Goal: Transaction & Acquisition: Purchase product/service

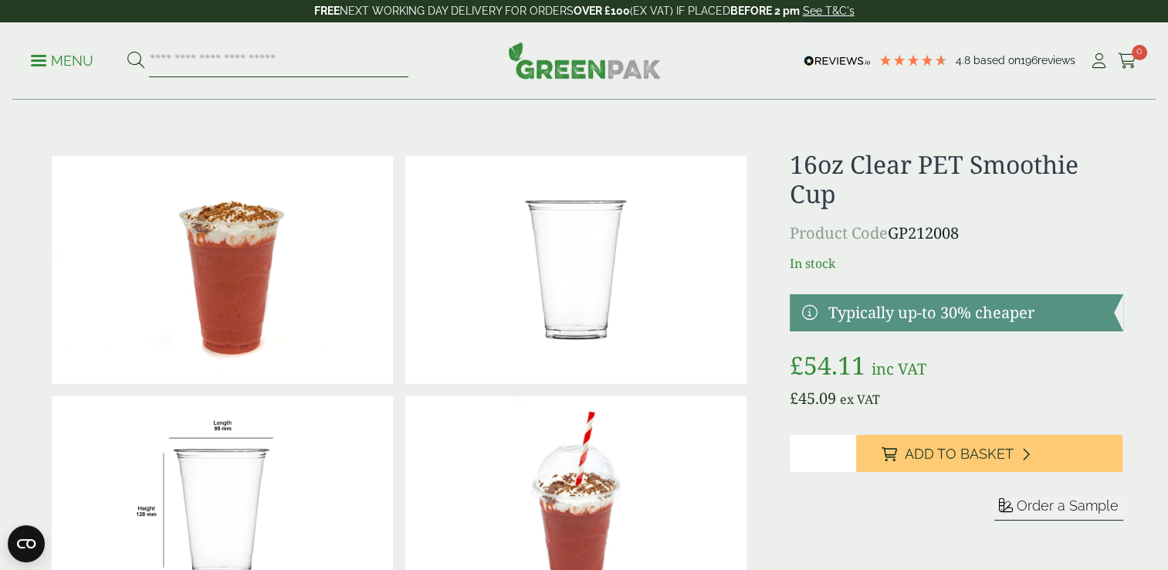
click at [179, 62] on input "search" at bounding box center [278, 61] width 259 height 32
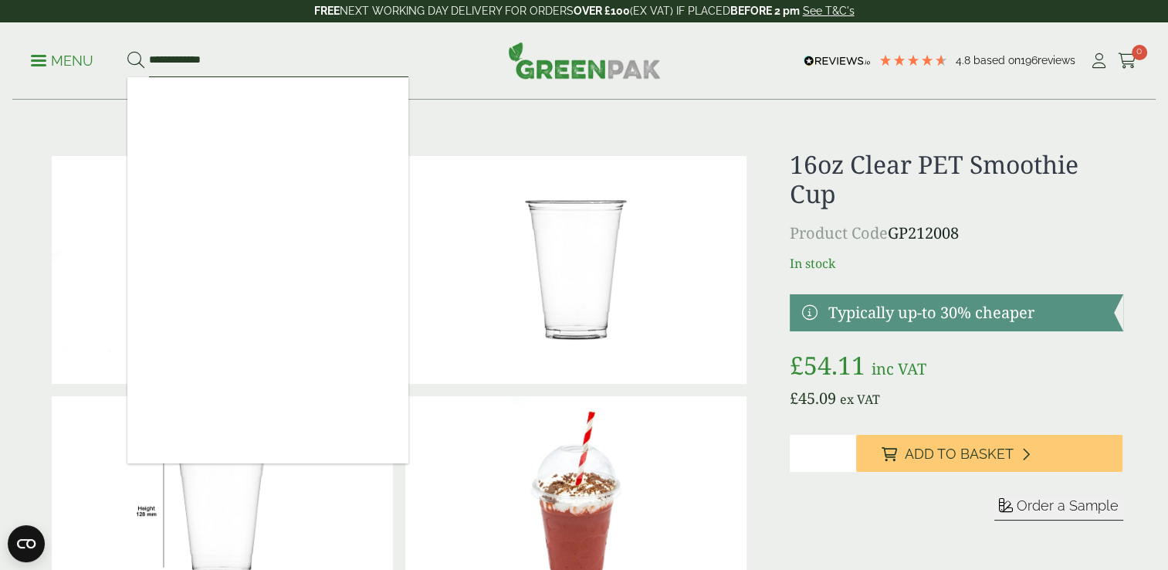
type input "**********"
click at [127, 51] on button at bounding box center [135, 61] width 17 height 20
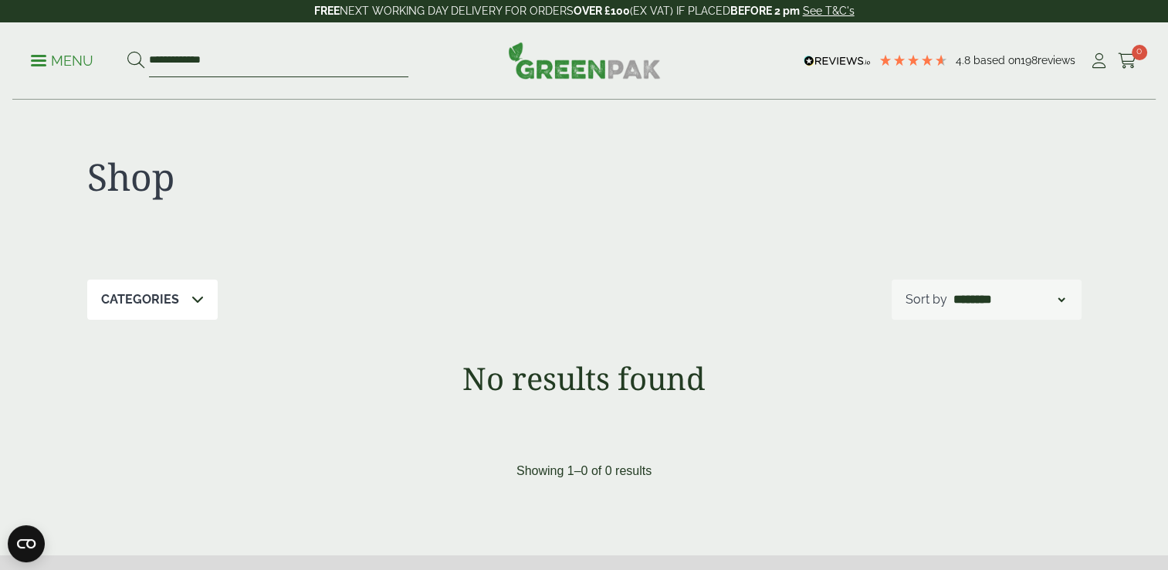
click at [231, 59] on input "**********" at bounding box center [278, 61] width 259 height 32
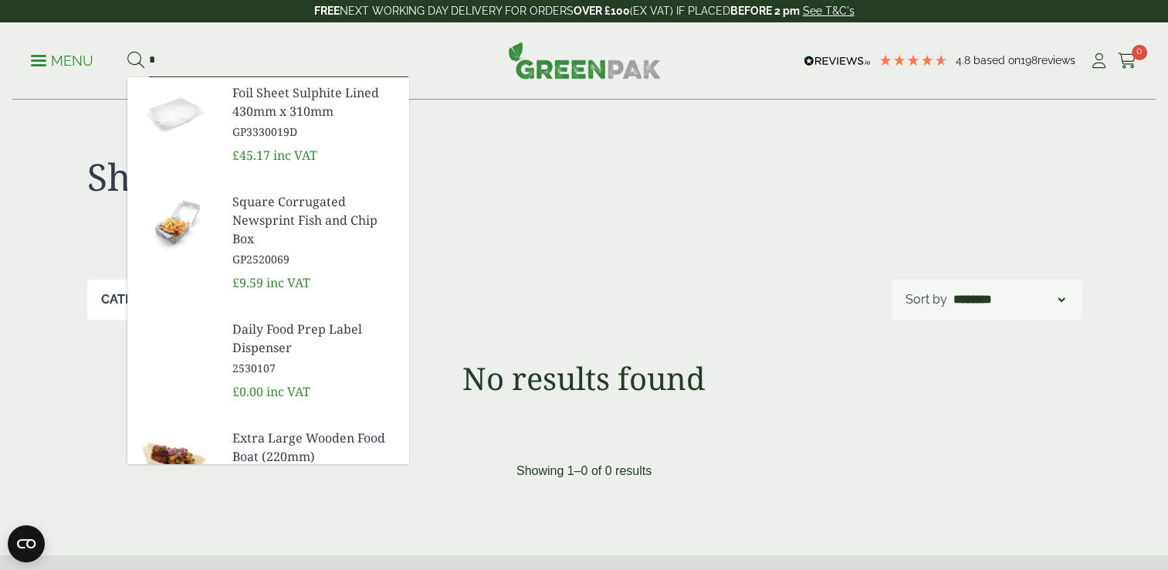
type input "*"
click at [67, 58] on p "Menu" at bounding box center [62, 61] width 63 height 19
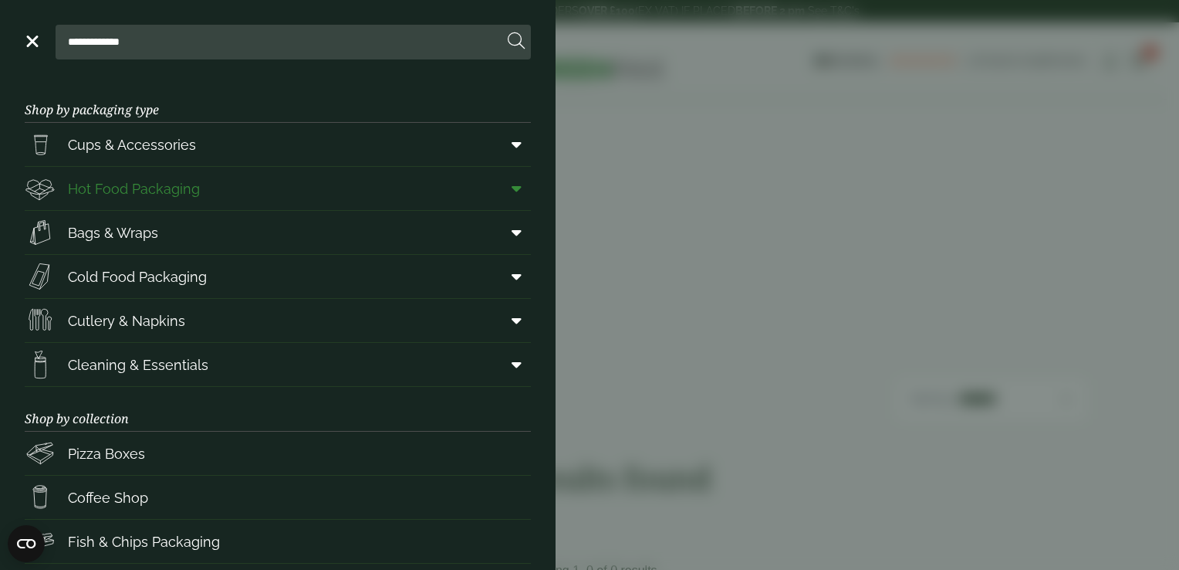
click at [142, 194] on span "Hot Food Packaging" at bounding box center [134, 188] width 132 height 21
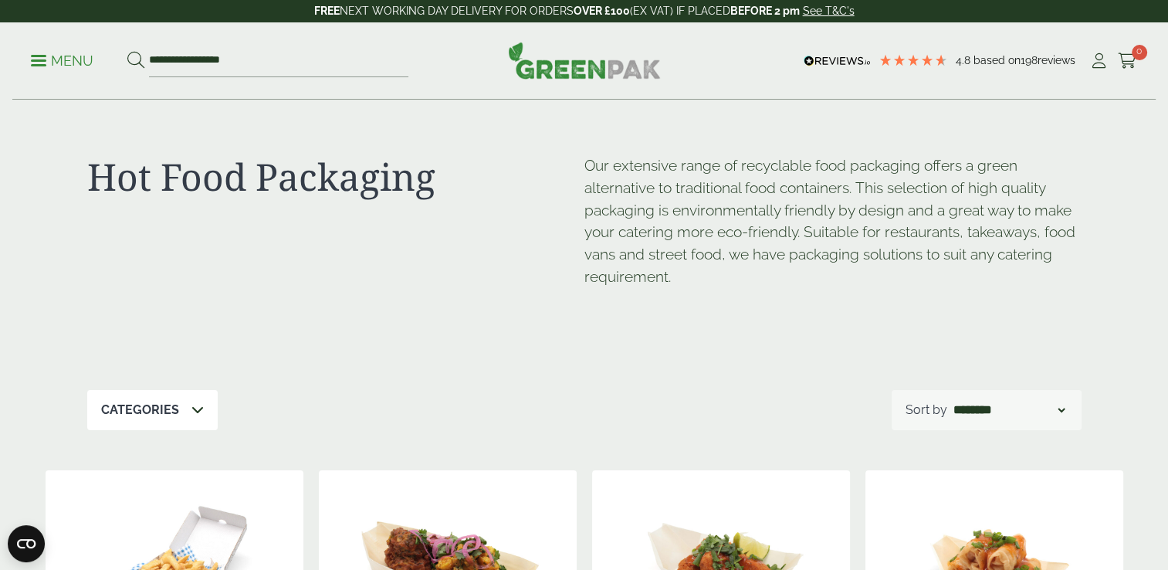
click at [49, 55] on p "Menu" at bounding box center [62, 61] width 63 height 19
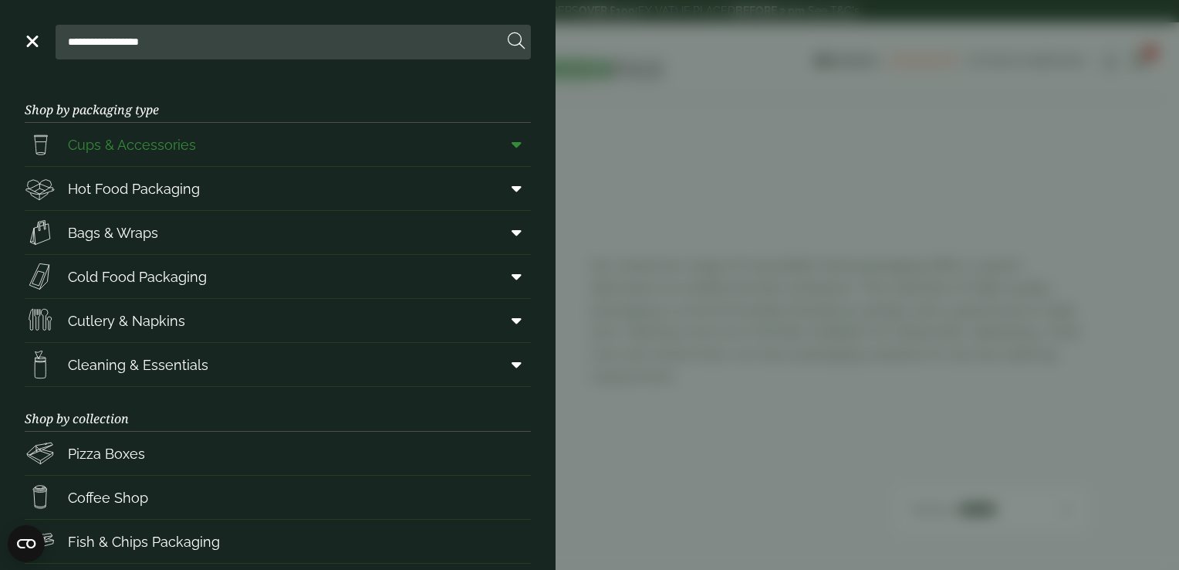
click at [272, 151] on link "Cups & Accessories" at bounding box center [278, 144] width 506 height 43
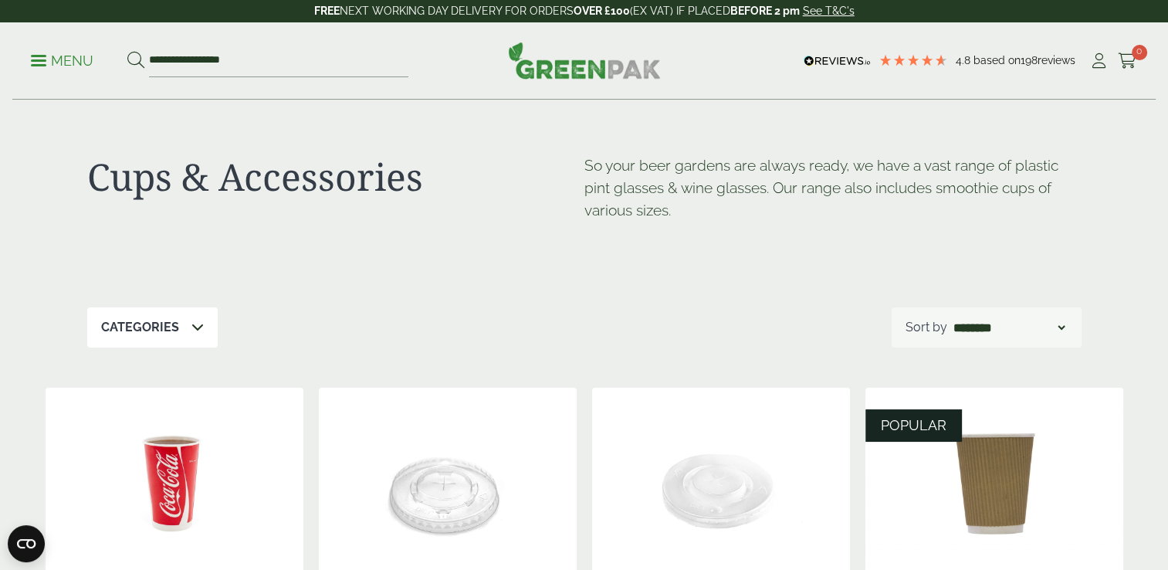
click at [56, 54] on p "Menu" at bounding box center [62, 61] width 63 height 19
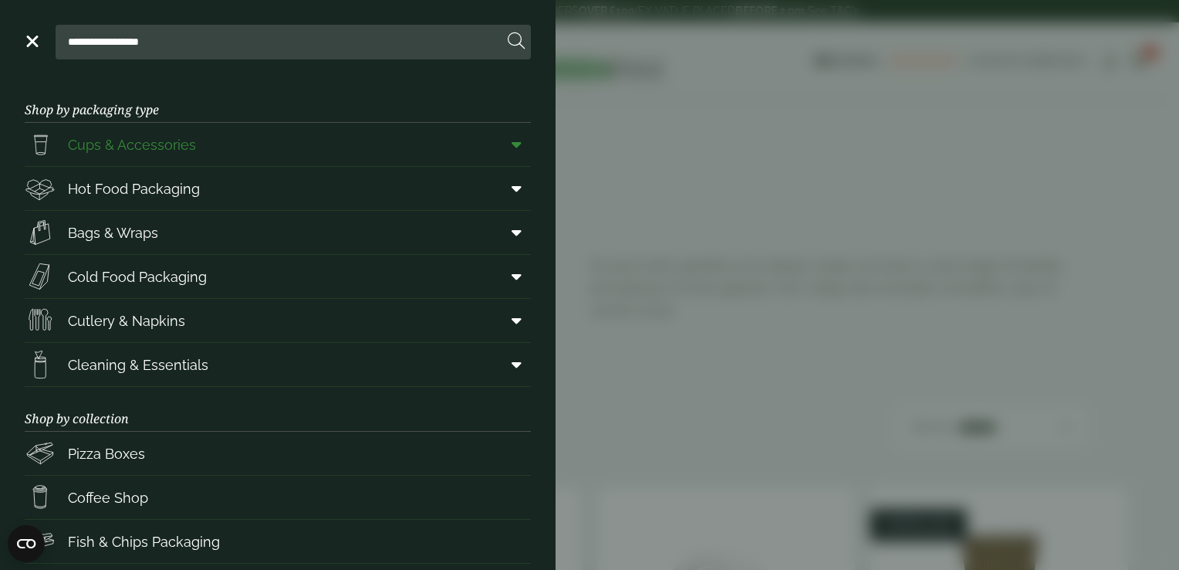
click at [512, 142] on icon at bounding box center [517, 144] width 10 height 15
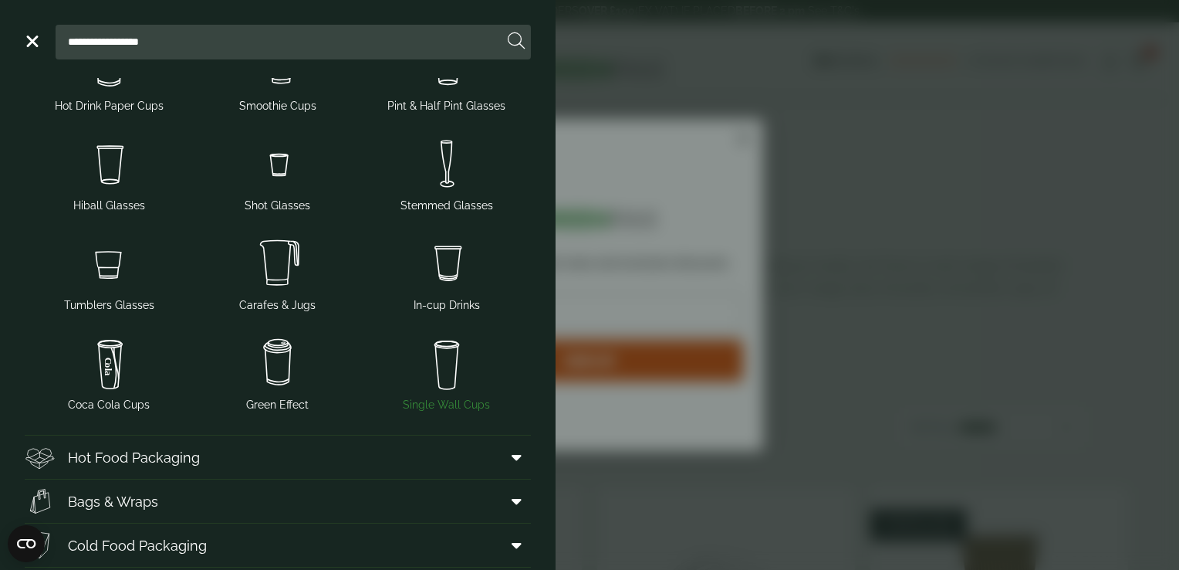
scroll to position [173, 0]
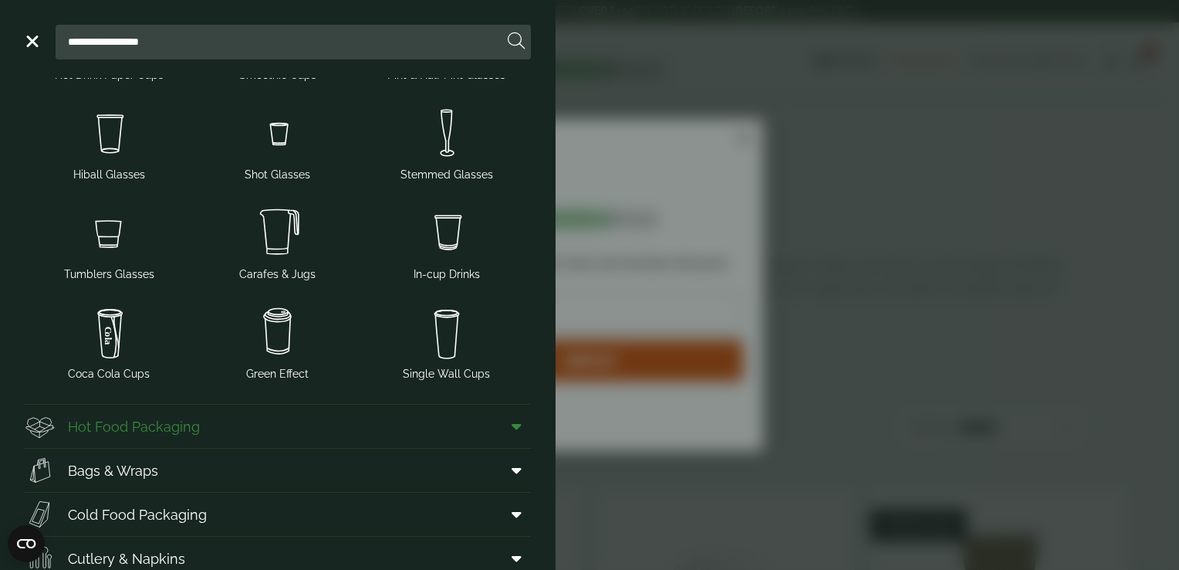
click at [512, 430] on icon at bounding box center [517, 425] width 10 height 15
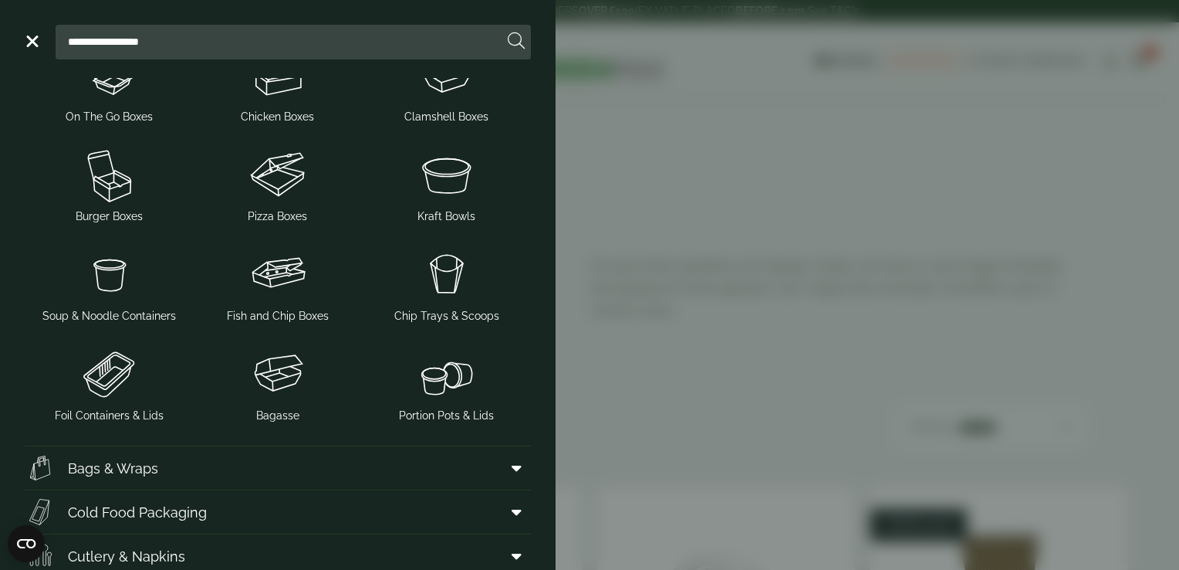
scroll to position [687, 0]
click at [460, 186] on img at bounding box center [446, 173] width 157 height 62
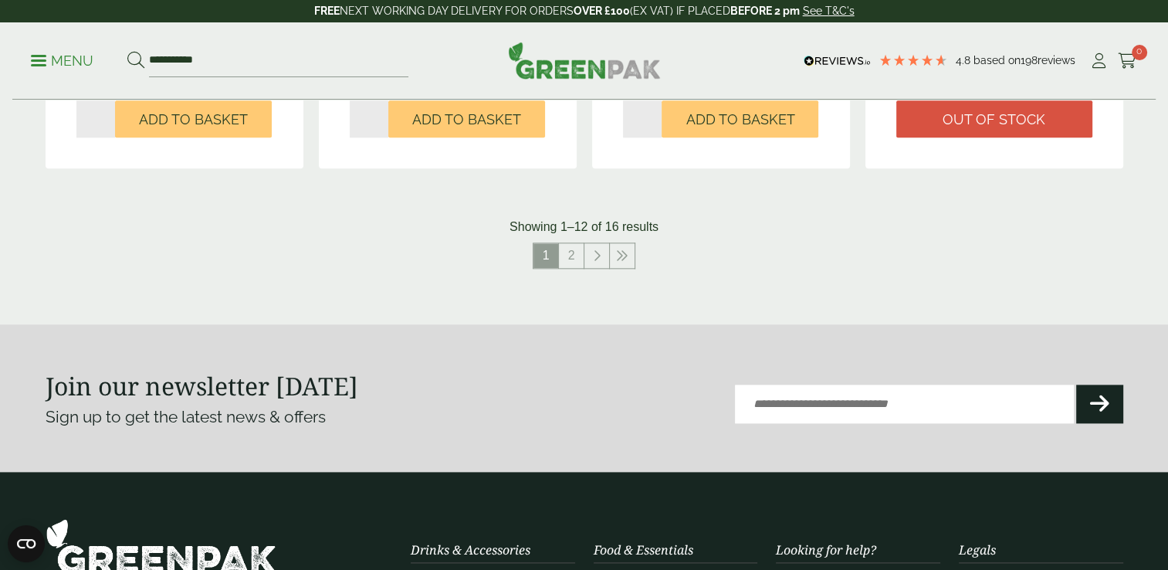
scroll to position [1736, 0]
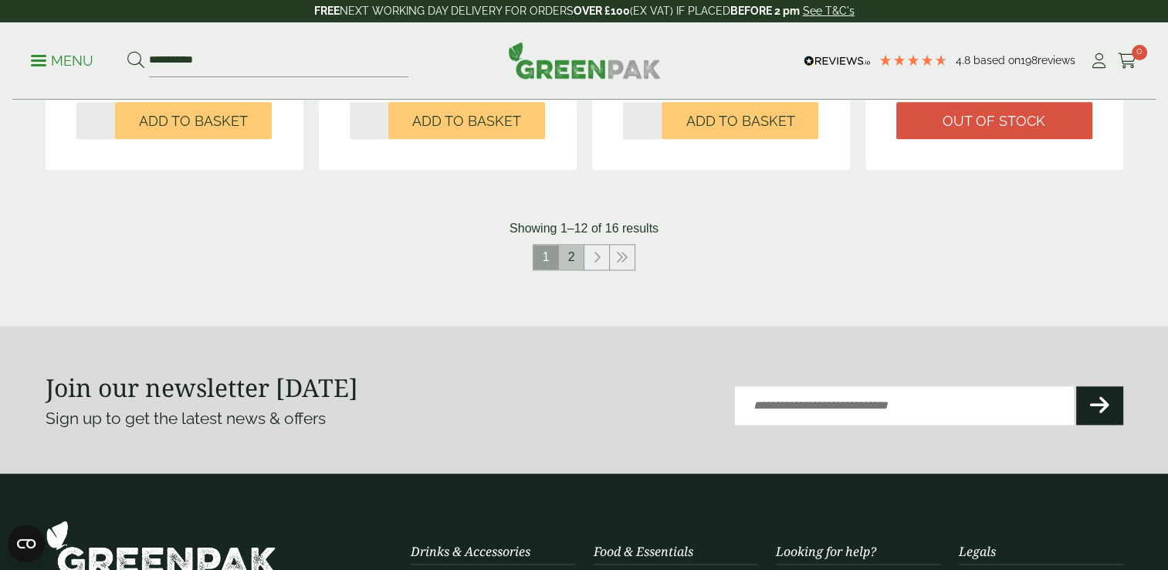
click at [581, 249] on link "2" at bounding box center [571, 257] width 25 height 25
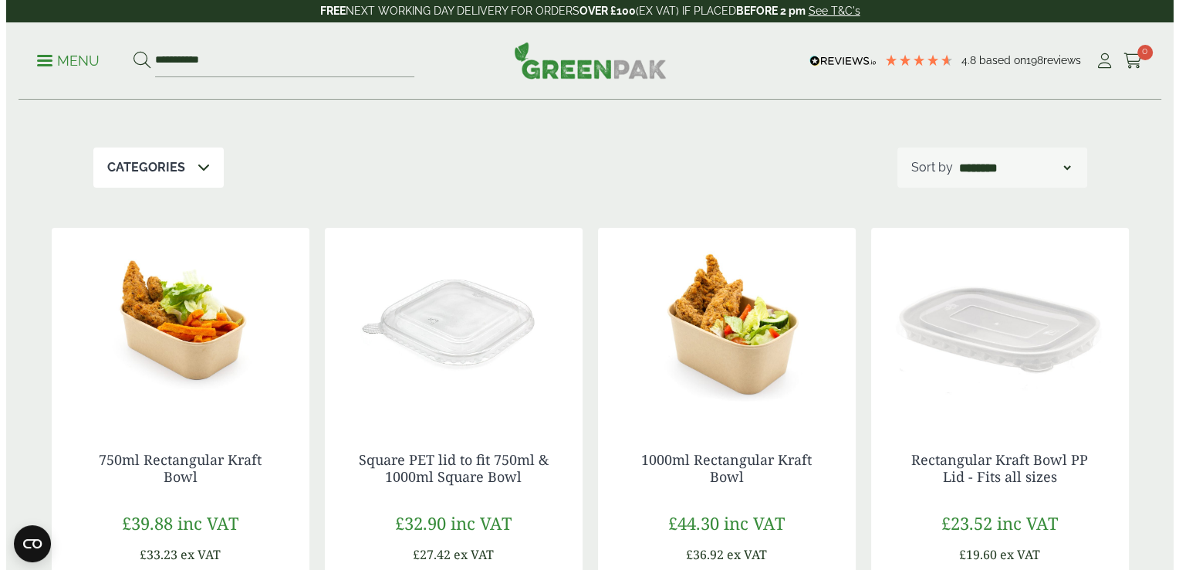
scroll to position [157, 0]
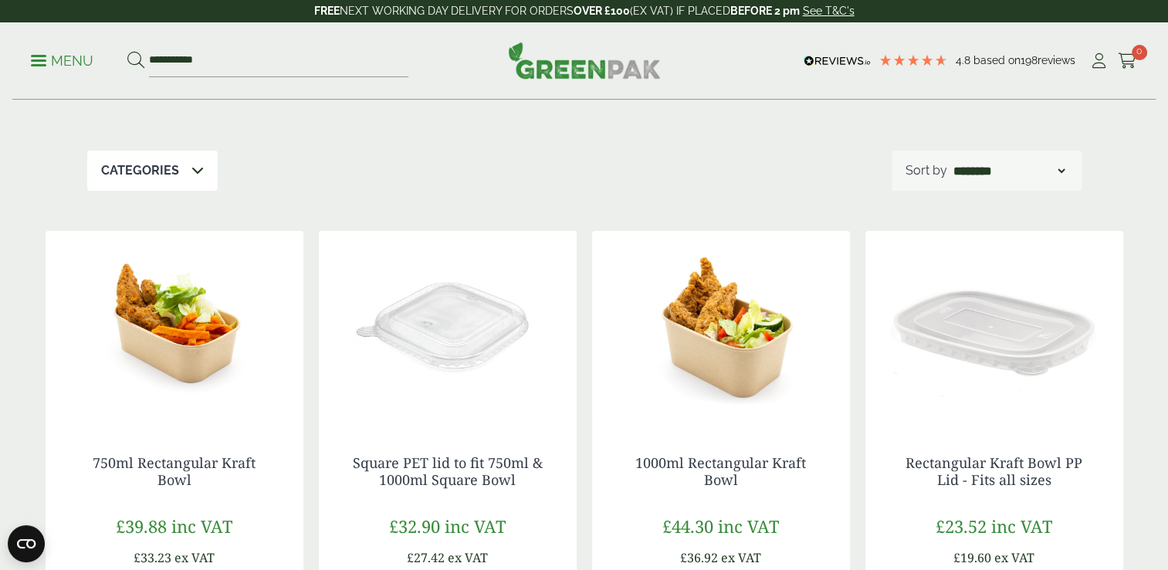
click at [71, 49] on ul "**********" at bounding box center [219, 61] width 377 height 32
drag, startPoint x: 71, startPoint y: 49, endPoint x: 61, endPoint y: 57, distance: 13.1
click at [61, 57] on p "Menu" at bounding box center [62, 61] width 63 height 19
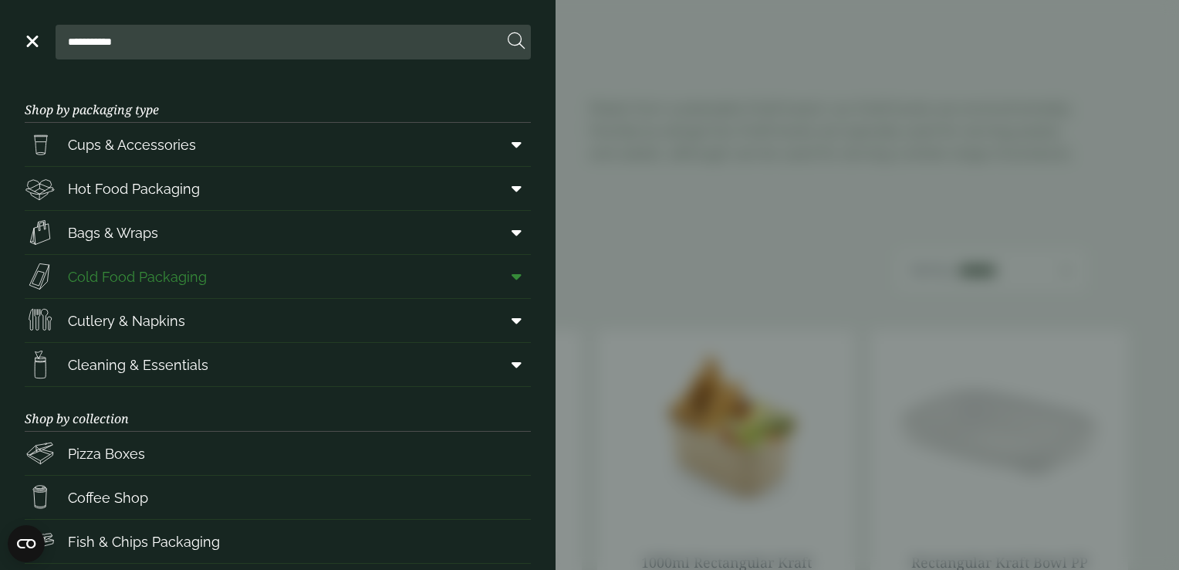
click at [512, 279] on icon at bounding box center [517, 276] width 10 height 15
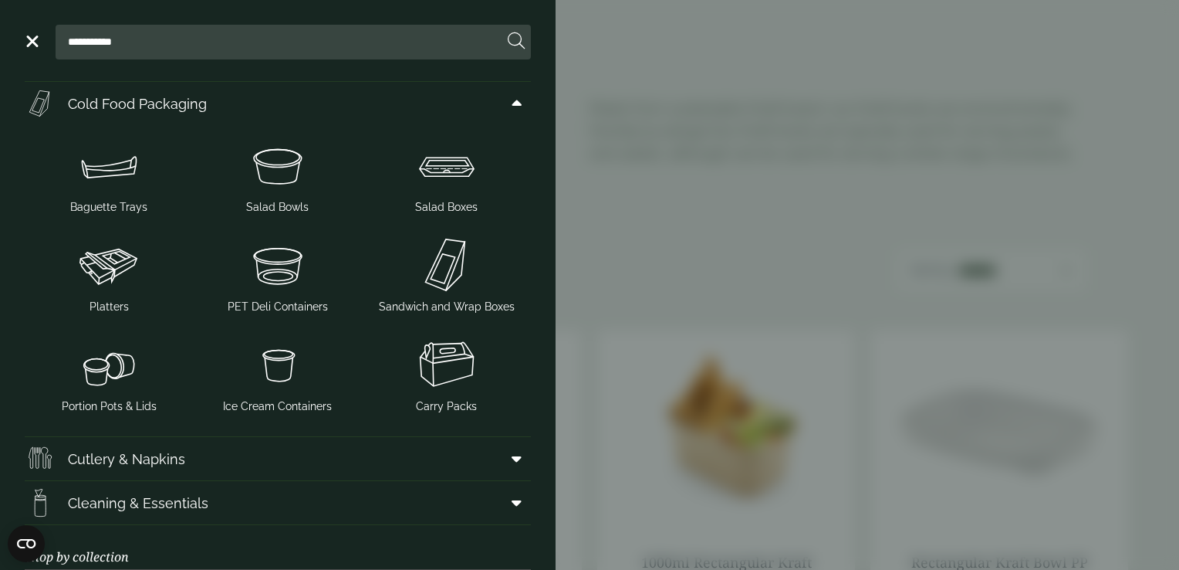
scroll to position [191, 0]
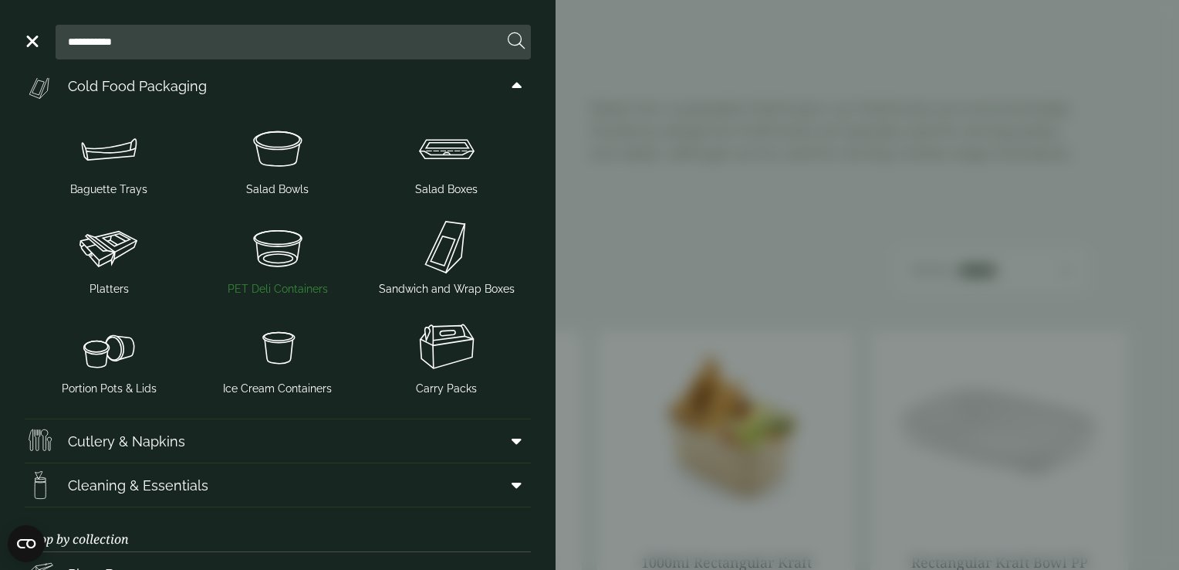
click at [293, 268] on img at bounding box center [278, 247] width 157 height 62
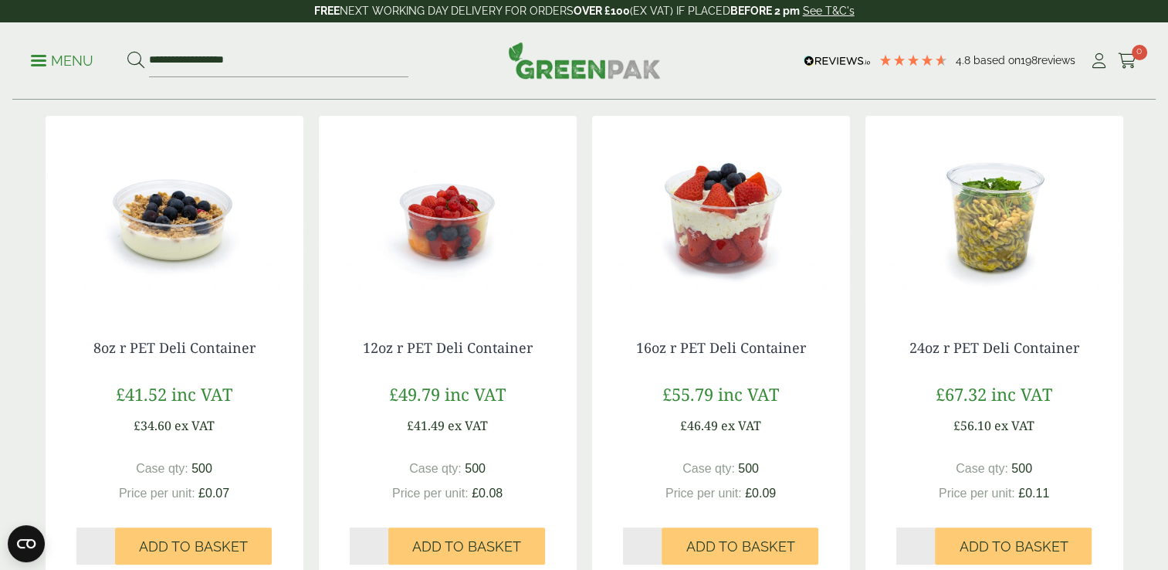
scroll to position [286, 0]
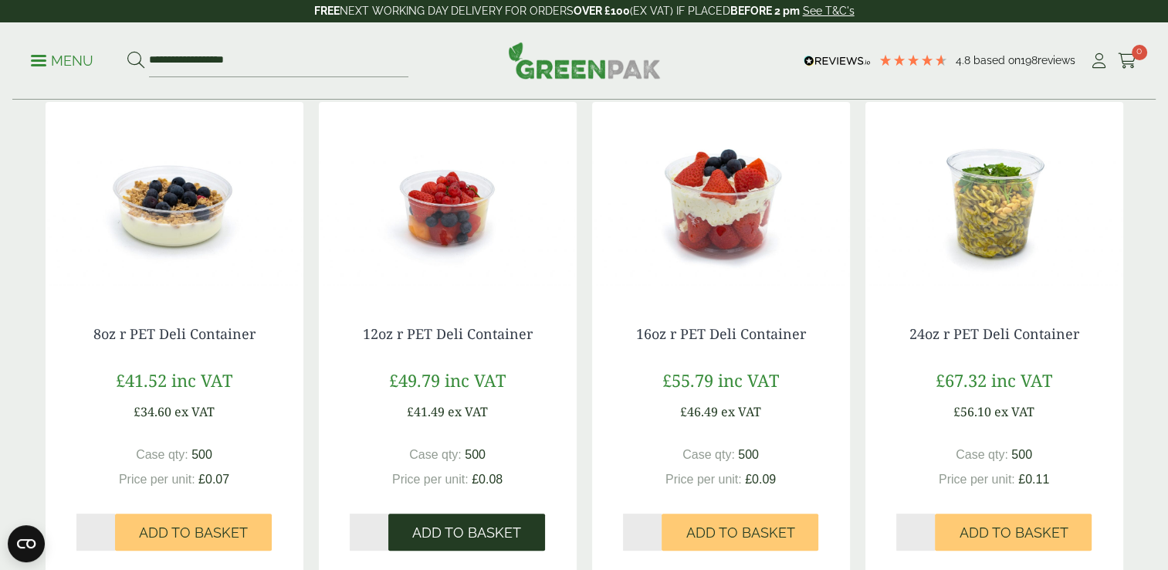
click at [515, 526] on span "Add to Basket" at bounding box center [466, 532] width 109 height 17
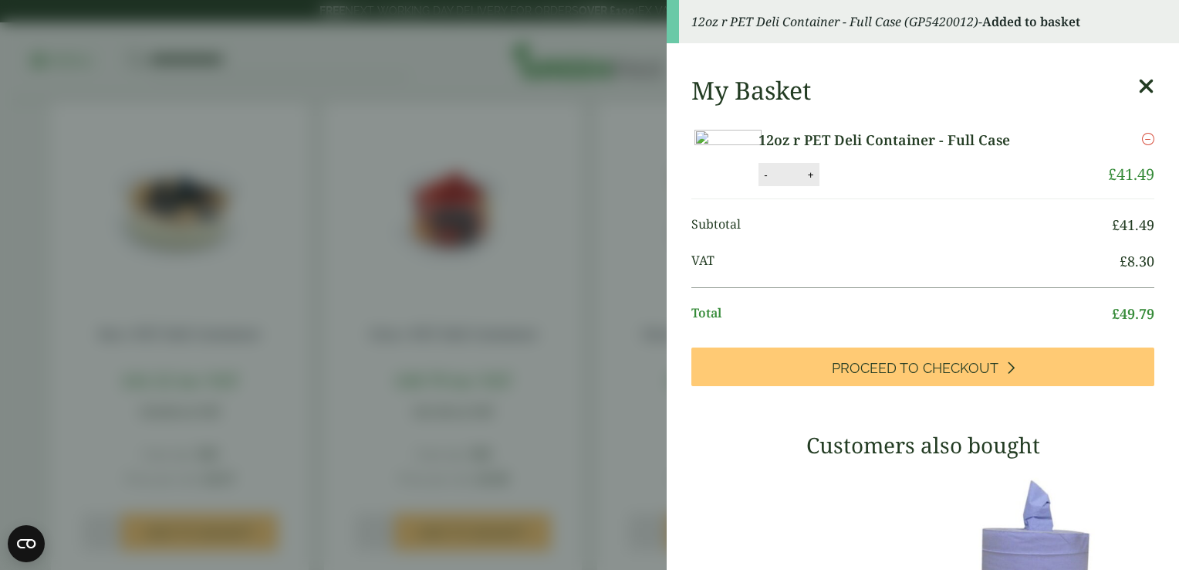
click at [1138, 87] on icon at bounding box center [1146, 87] width 16 height 22
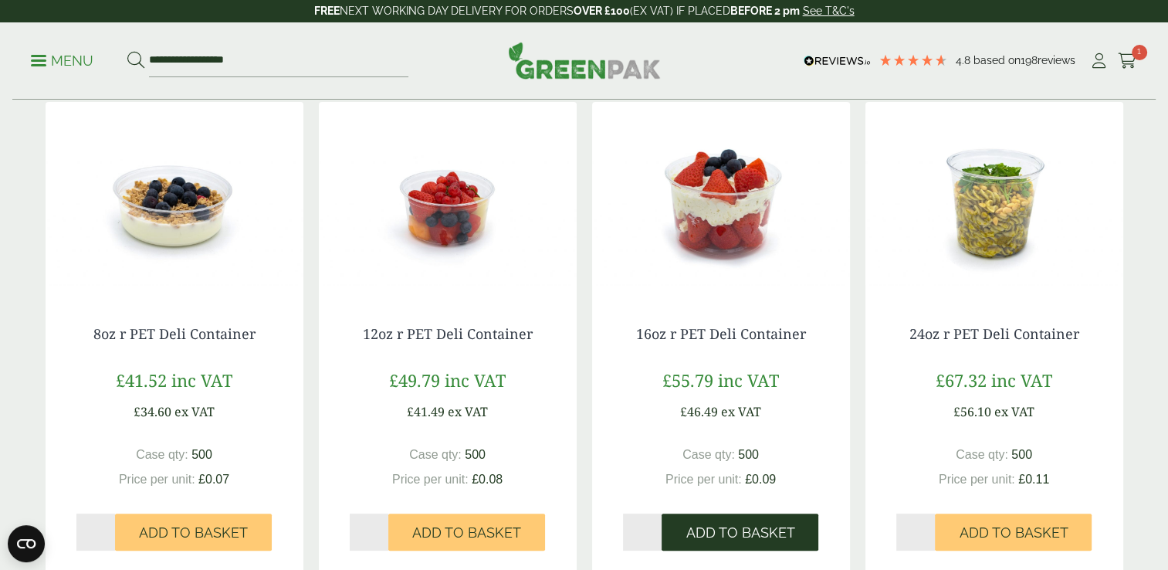
click at [802, 522] on button "Add to Basket" at bounding box center [739, 531] width 157 height 37
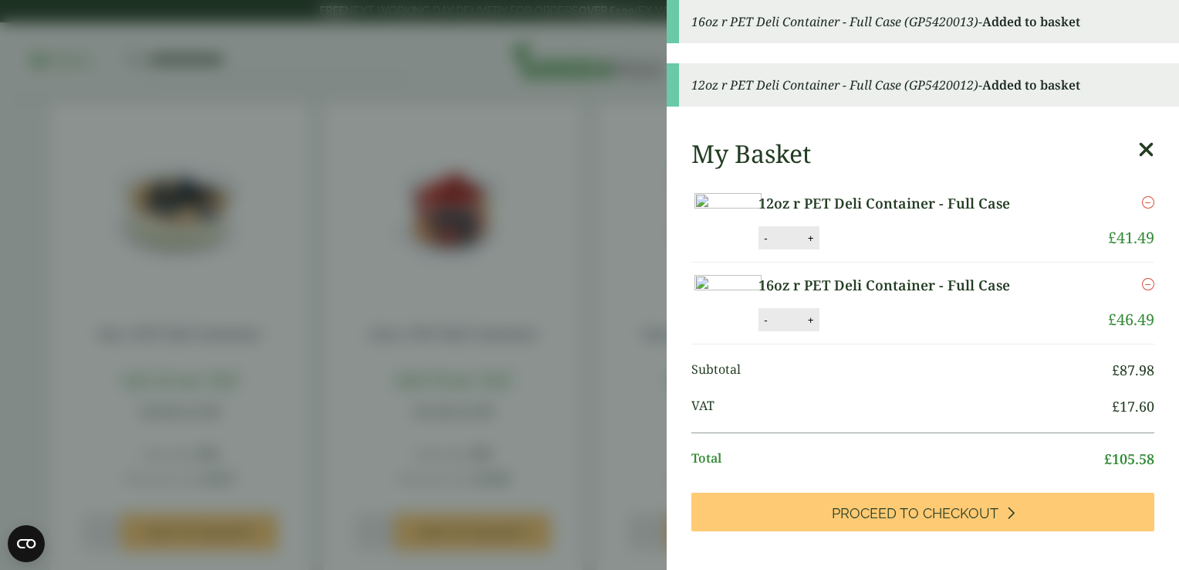
click at [1138, 139] on icon at bounding box center [1146, 150] width 16 height 22
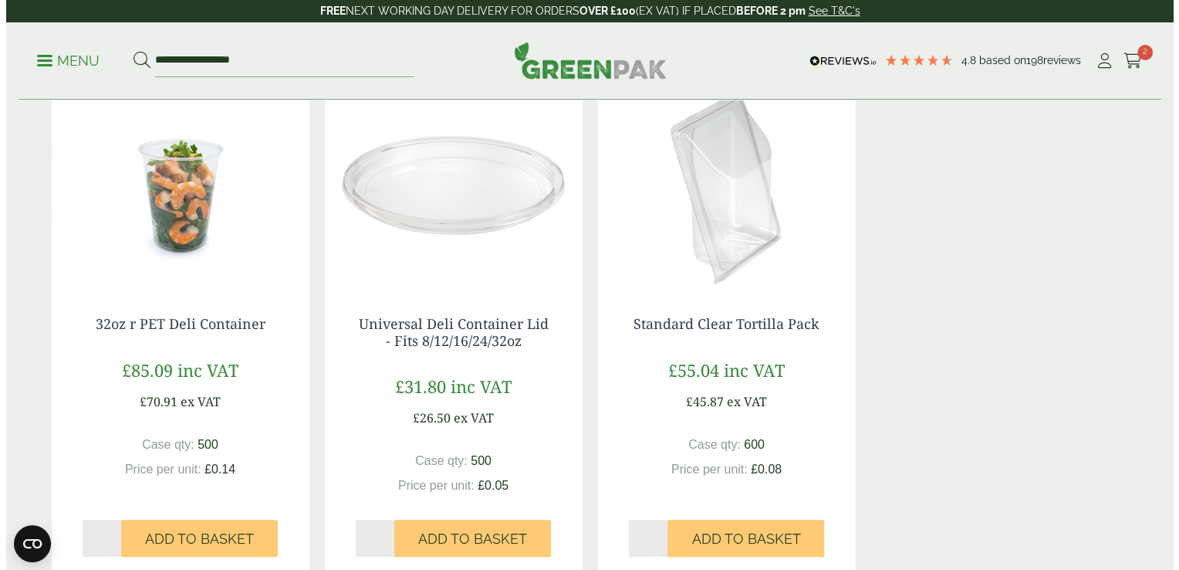
scroll to position [792, 0]
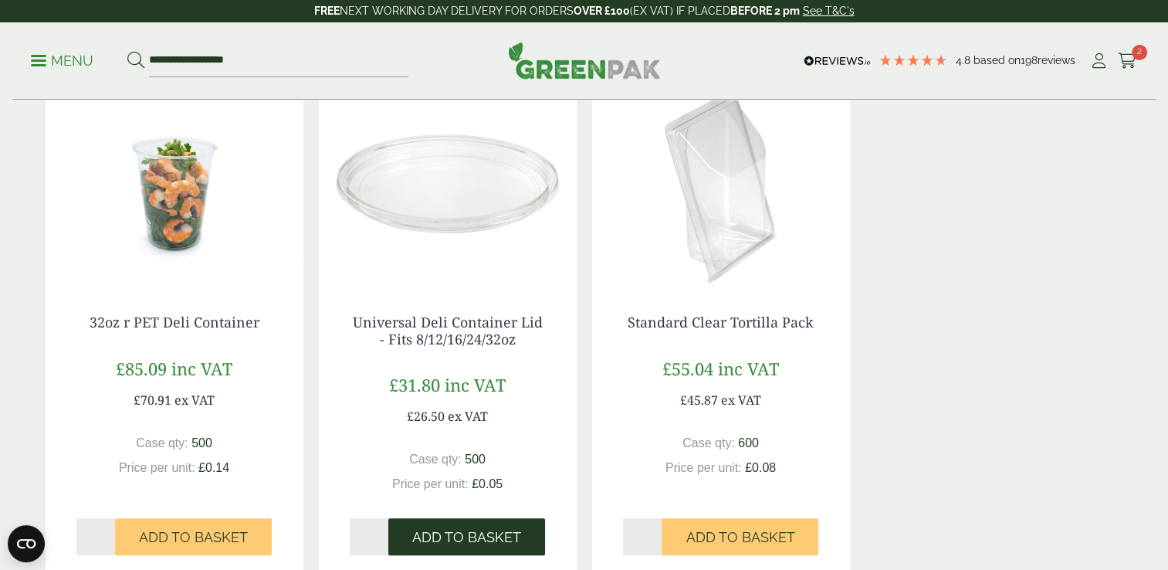
click at [484, 523] on button "Add to Basket" at bounding box center [466, 536] width 157 height 37
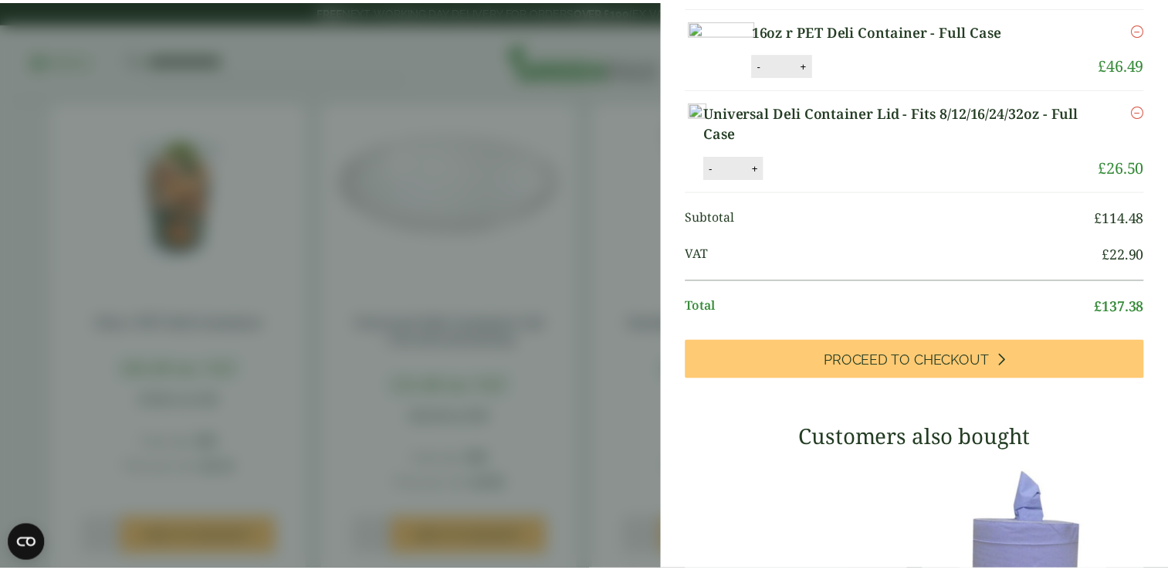
scroll to position [130, 0]
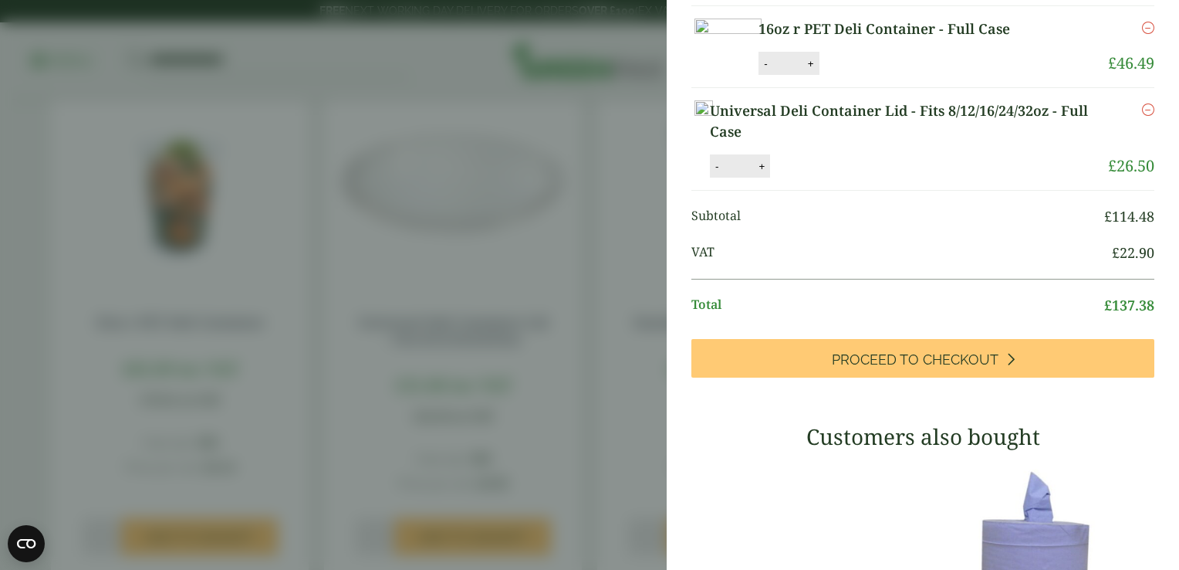
click at [651, 309] on aside "My Basket 12oz r PET Deli Container - Full Case 12oz r PET Deli Container - Ful…" at bounding box center [589, 285] width 1179 height 570
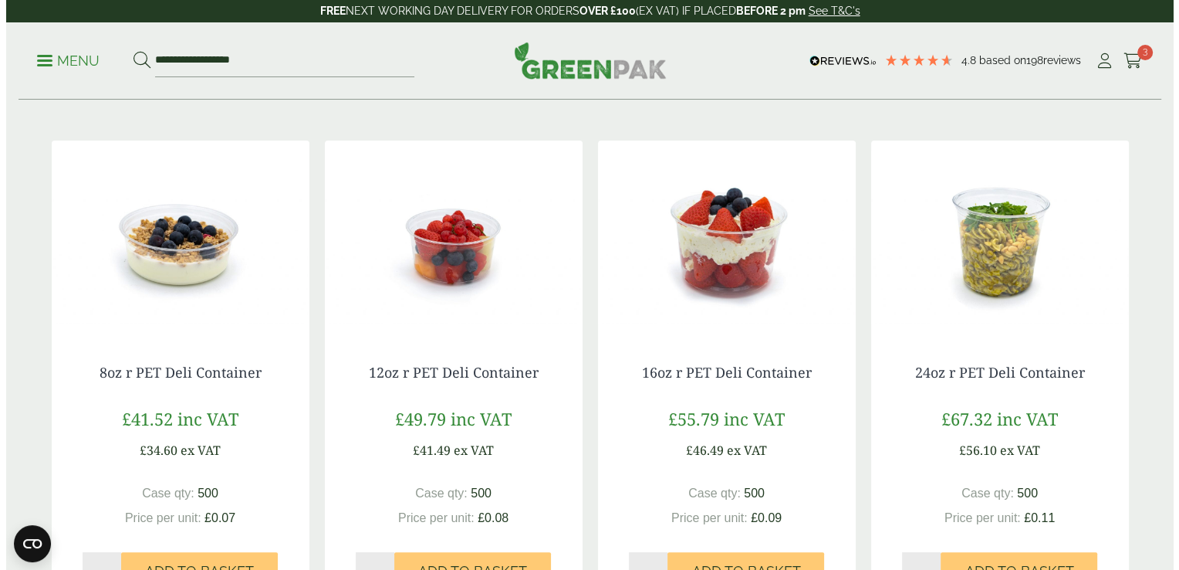
scroll to position [249, 0]
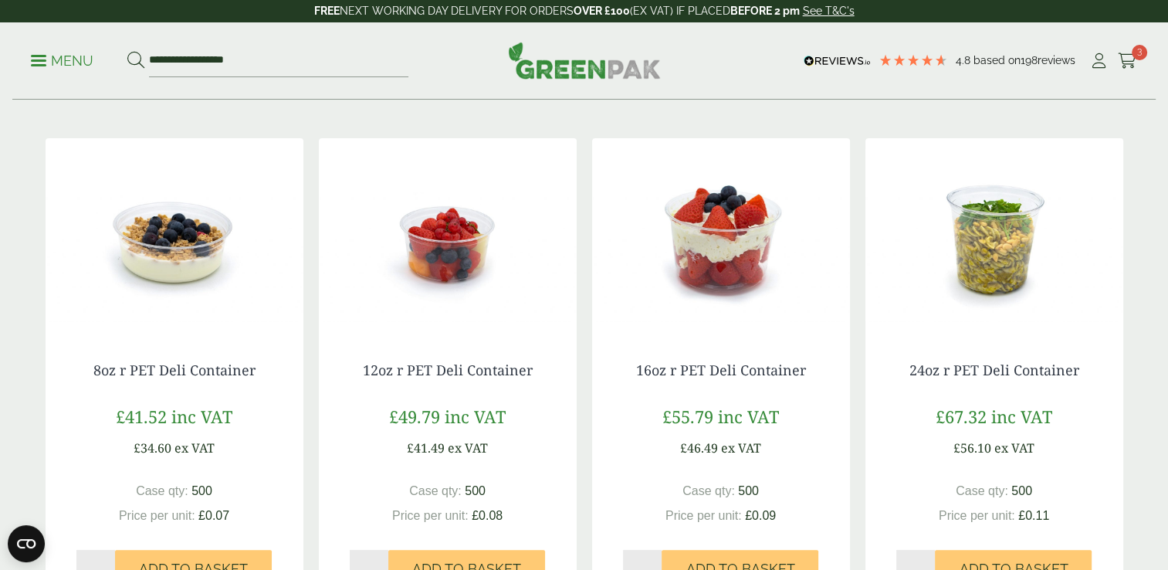
click at [73, 63] on p "Menu" at bounding box center [62, 61] width 63 height 19
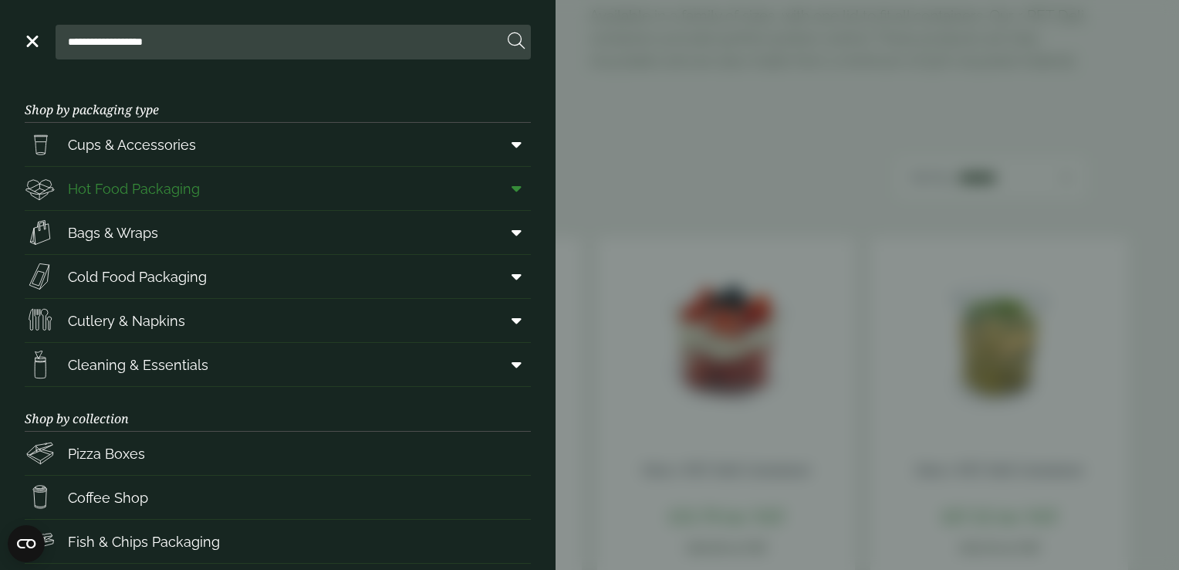
click at [503, 196] on span at bounding box center [513, 188] width 35 height 29
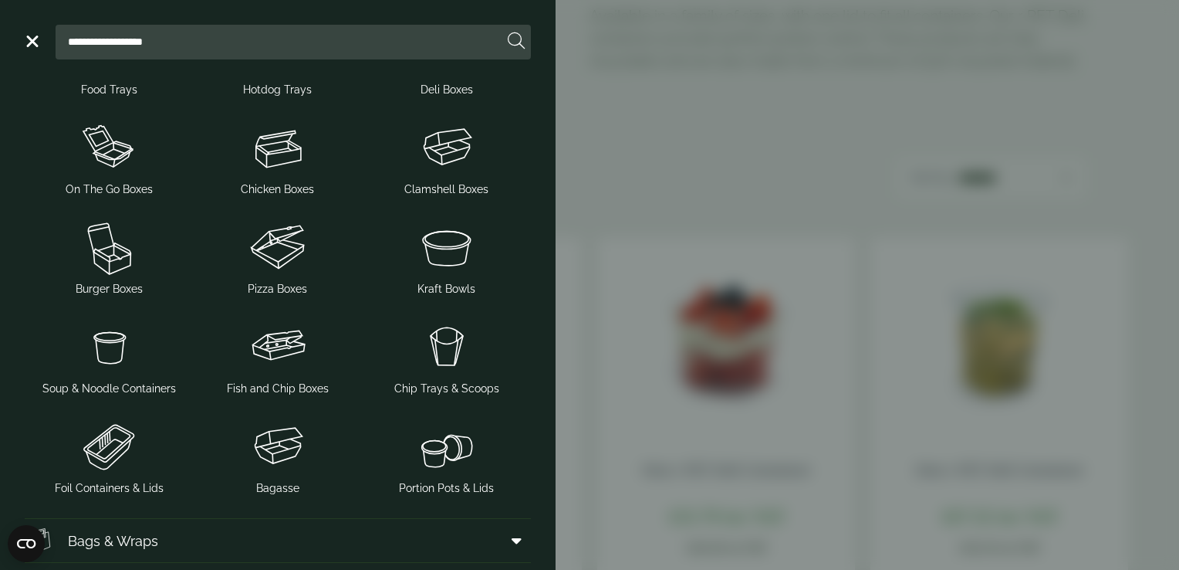
scroll to position [207, 0]
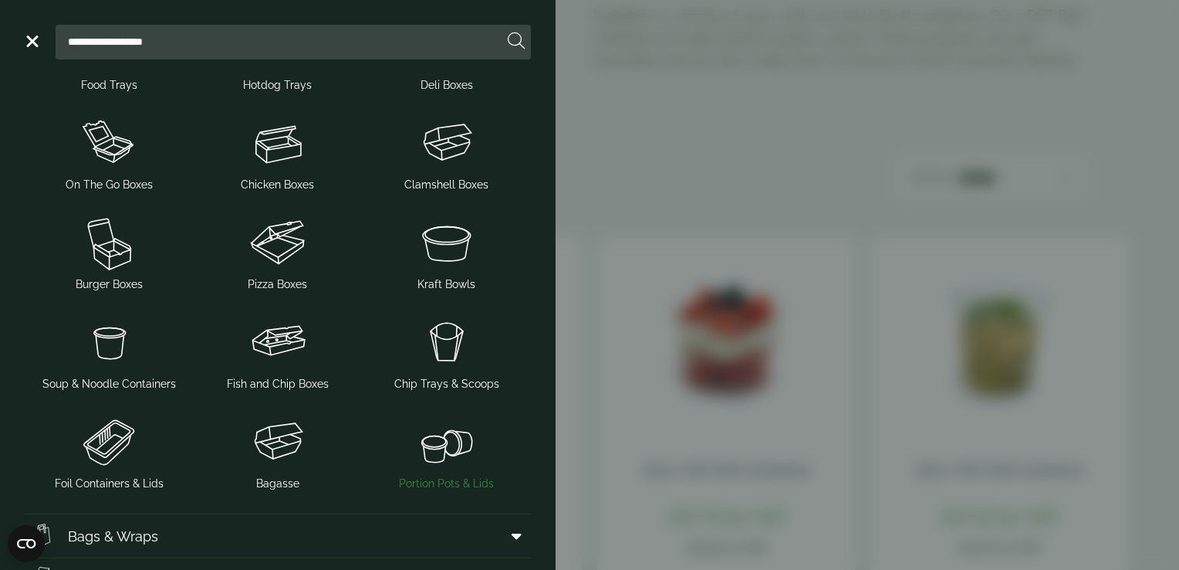
click at [458, 472] on span "Portion Pots & Lids" at bounding box center [446, 451] width 157 height 81
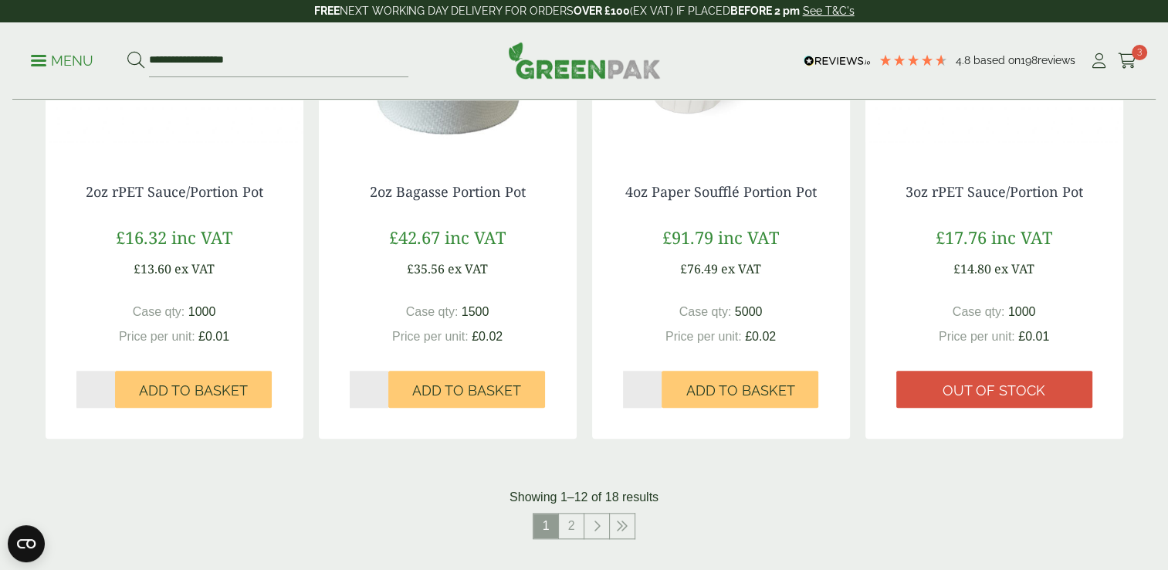
scroll to position [1451, 0]
click at [570, 527] on link "2" at bounding box center [571, 524] width 25 height 25
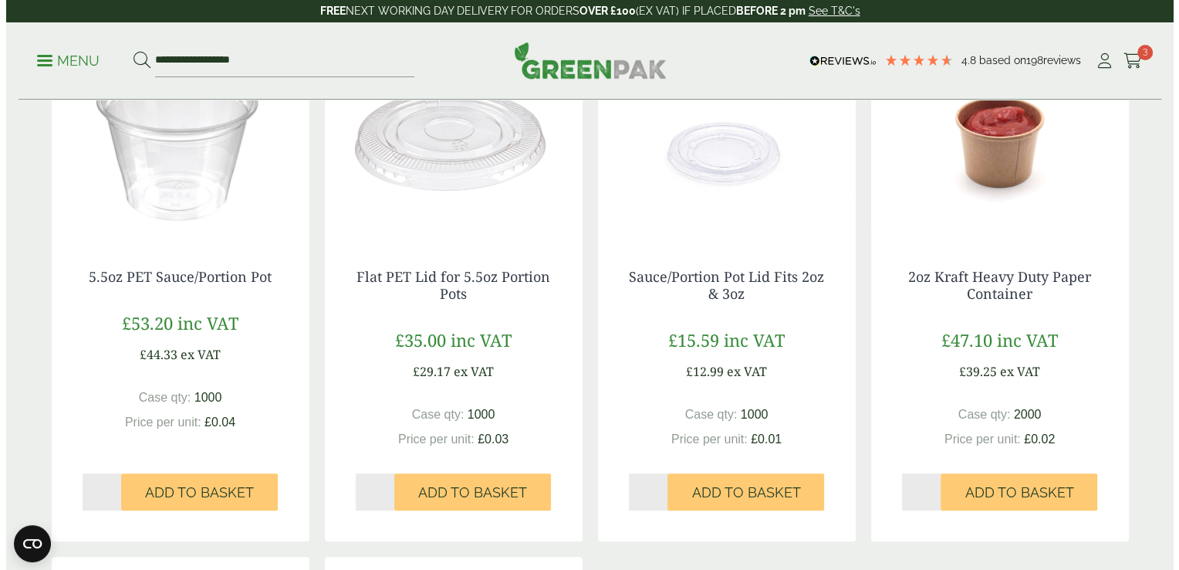
scroll to position [346, 0]
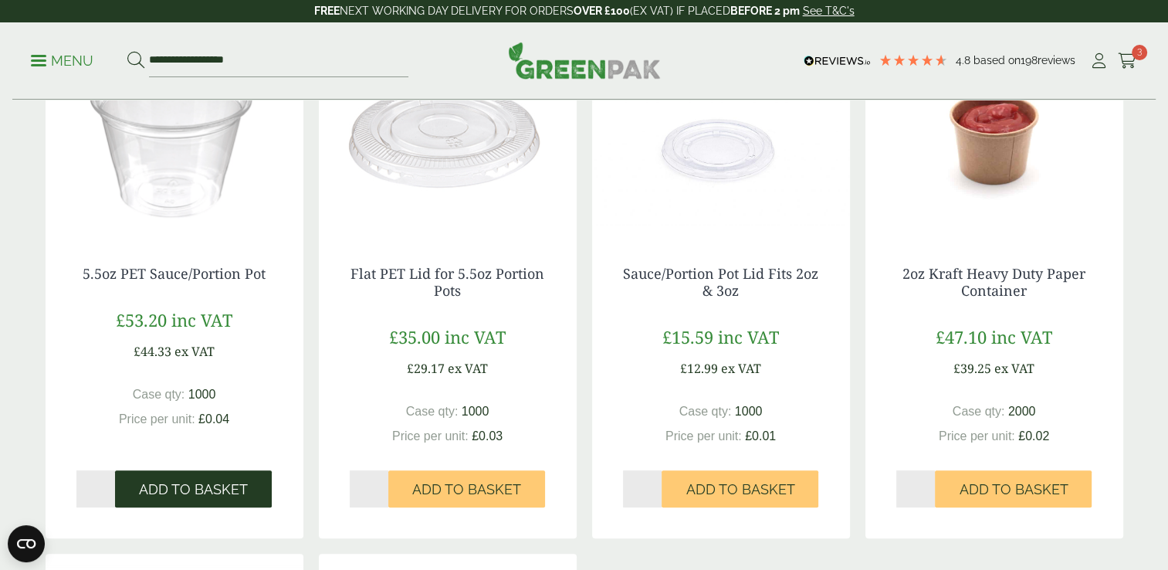
click at [201, 493] on span "Add to Basket" at bounding box center [193, 489] width 109 height 17
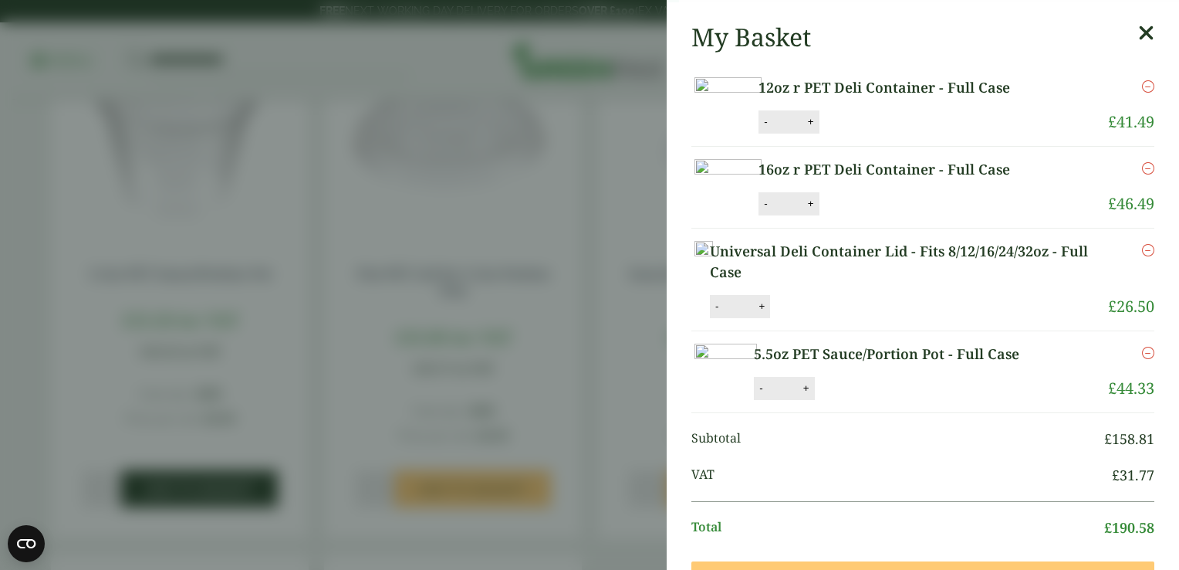
click at [201, 493] on aside "5.5oz PET Sauce/Portion Pot - Full Case (2130119) - Added to basket My Basket 1…" at bounding box center [589, 285] width 1179 height 570
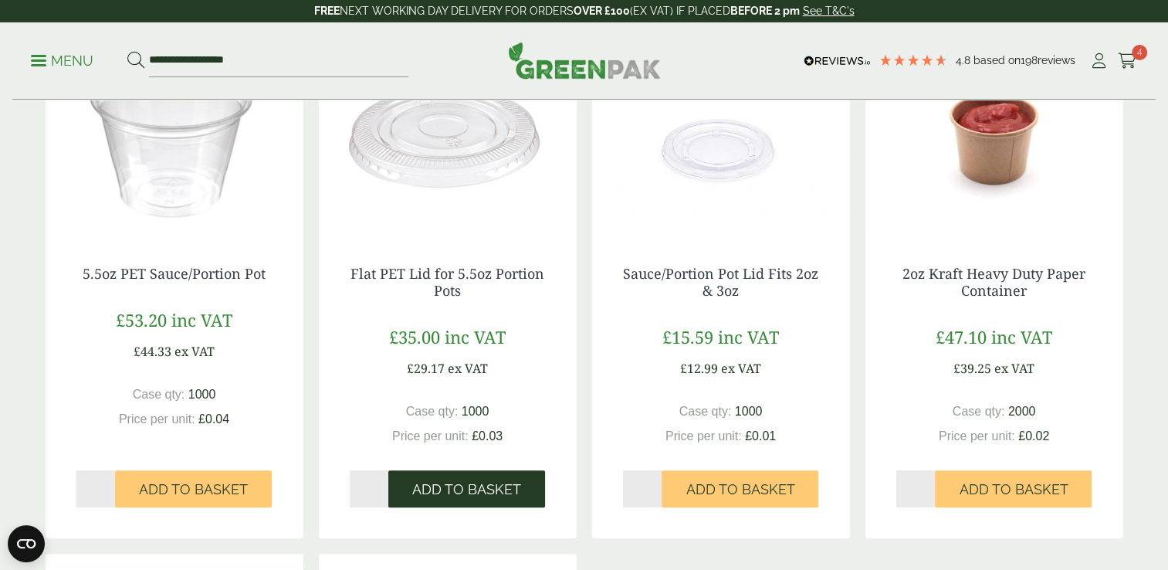
click at [444, 483] on span "Add to Basket" at bounding box center [466, 489] width 109 height 17
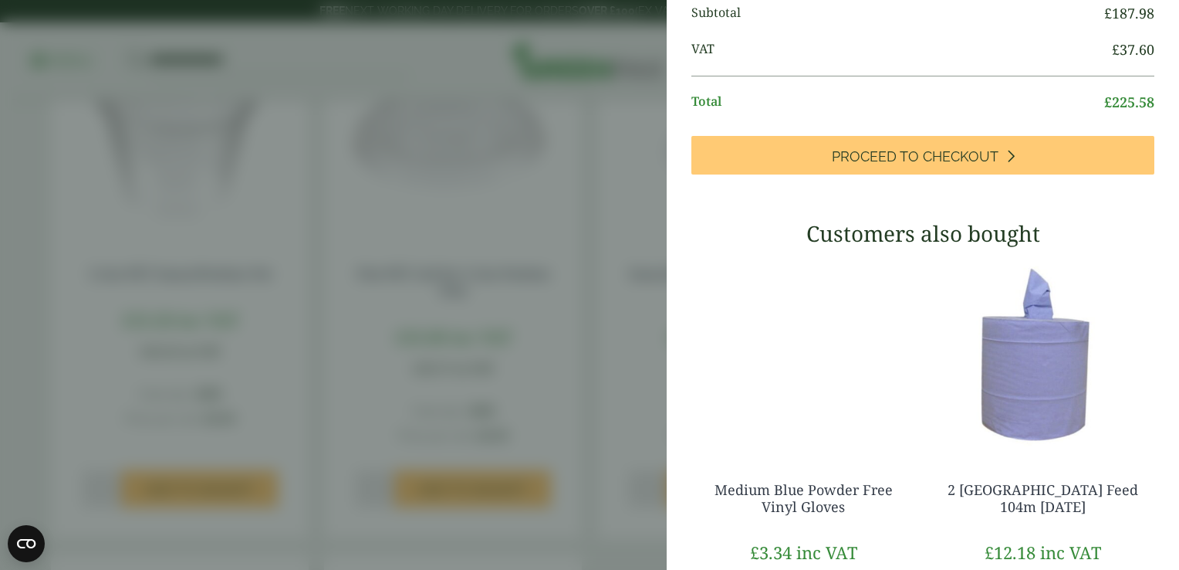
scroll to position [541, 0]
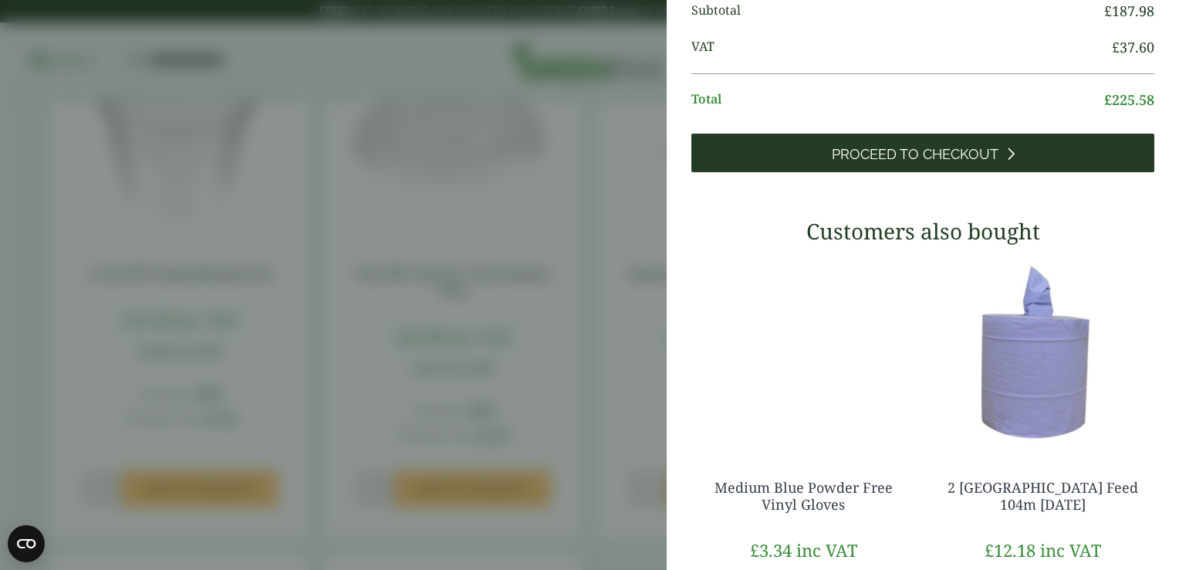
click at [1003, 172] on link "Proceed to Checkout" at bounding box center [922, 153] width 463 height 39
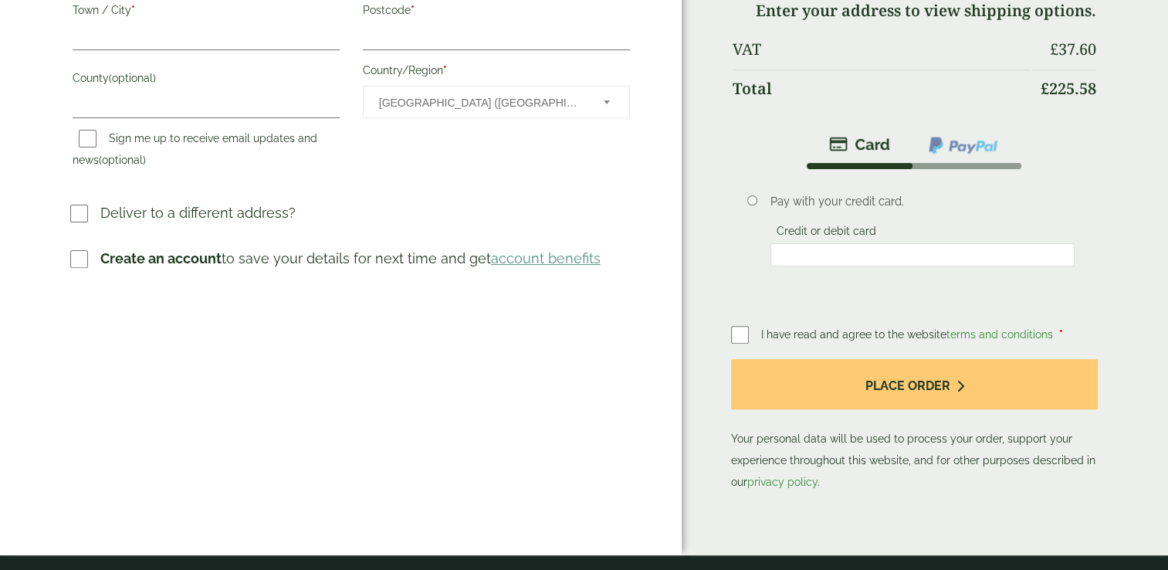
scroll to position [465, 0]
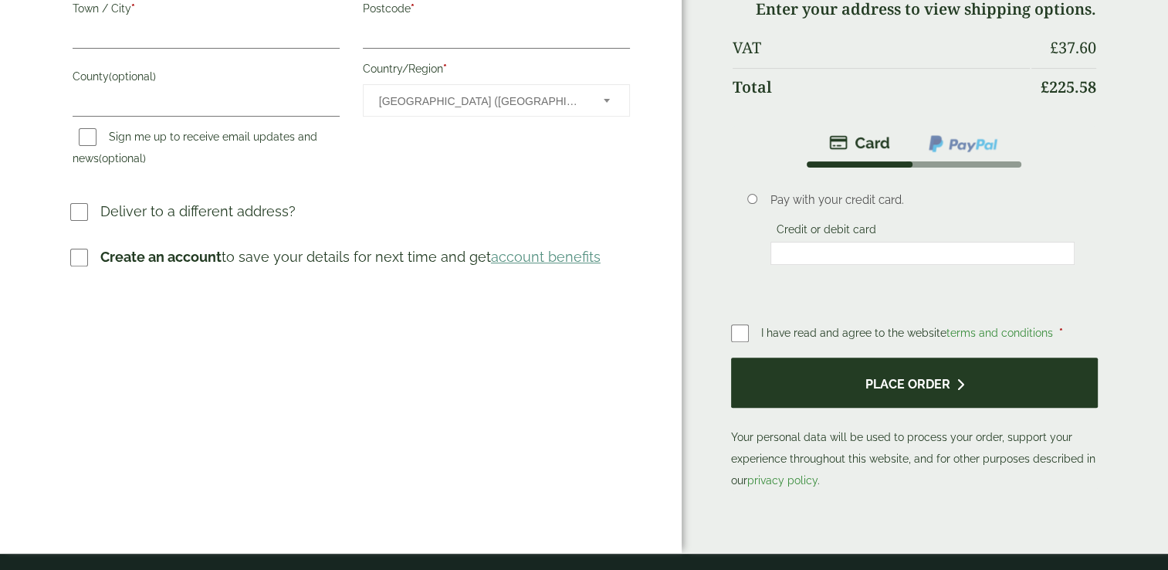
click at [869, 379] on button "Place order" at bounding box center [914, 382] width 367 height 50
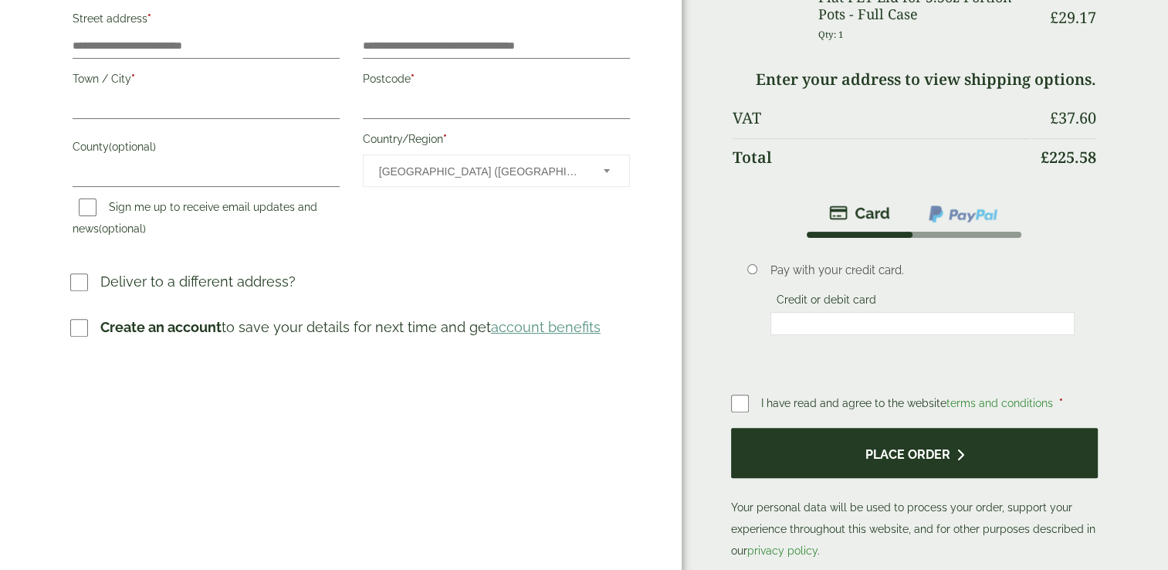
scroll to position [0, 0]
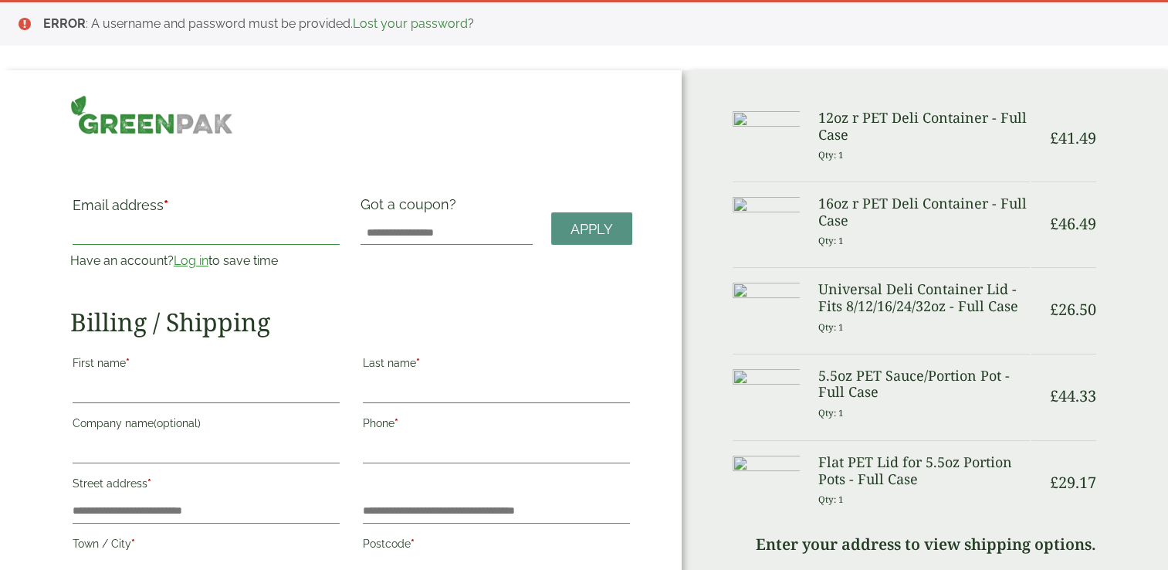
click at [221, 228] on input "Email address *" at bounding box center [206, 232] width 267 height 25
type input "**********"
type input "*****"
type input "****"
type input "**********"
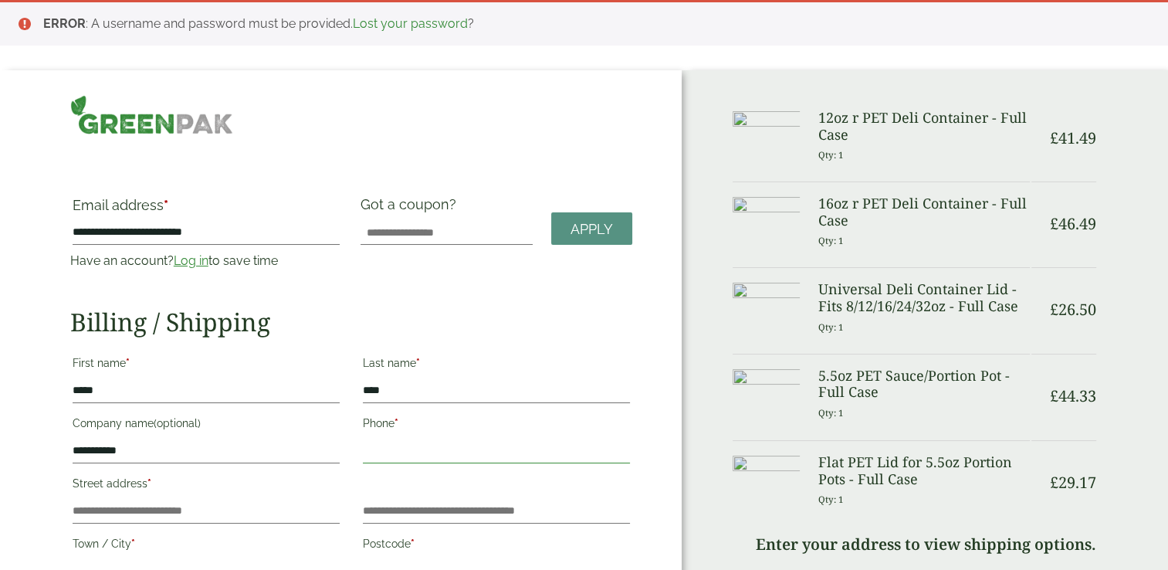
type input "**********"
type input "*********"
type input "******"
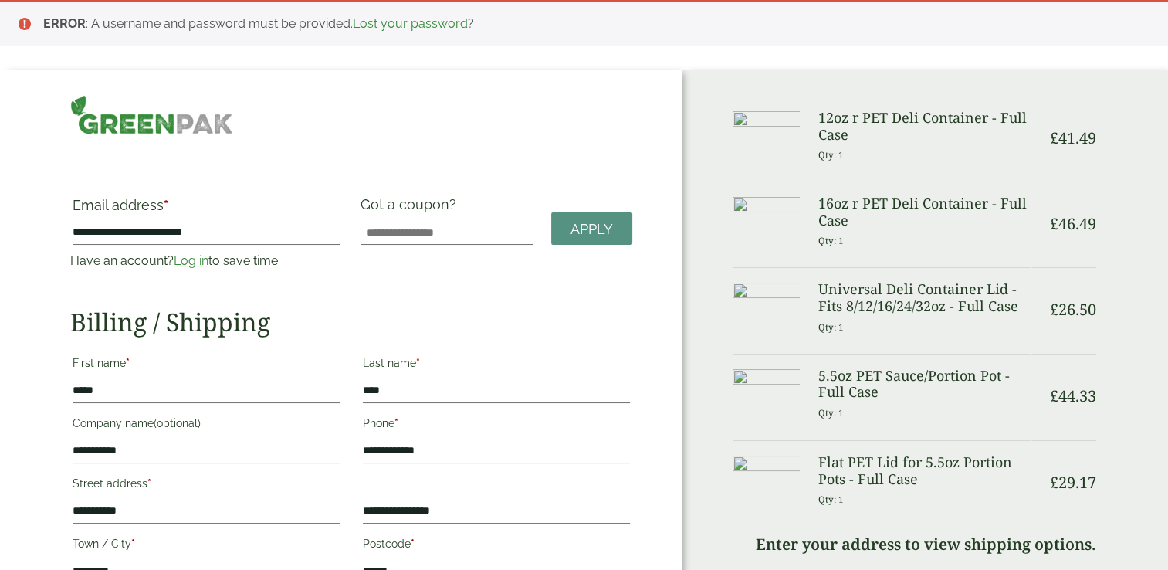
type input "**********"
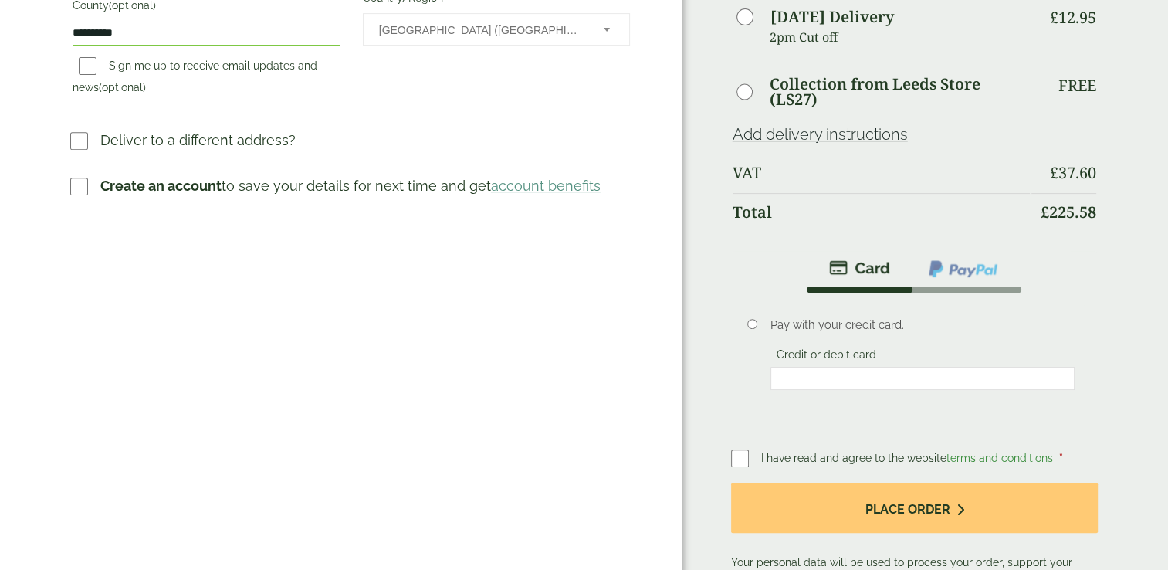
scroll to position [608, 0]
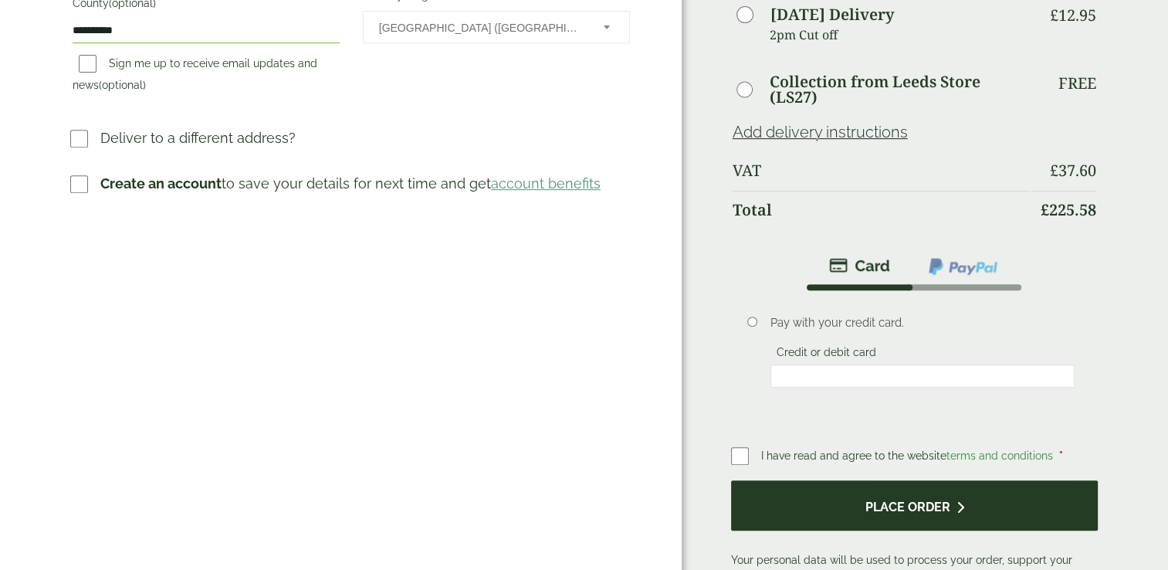
click at [825, 498] on button "Place order" at bounding box center [914, 505] width 367 height 50
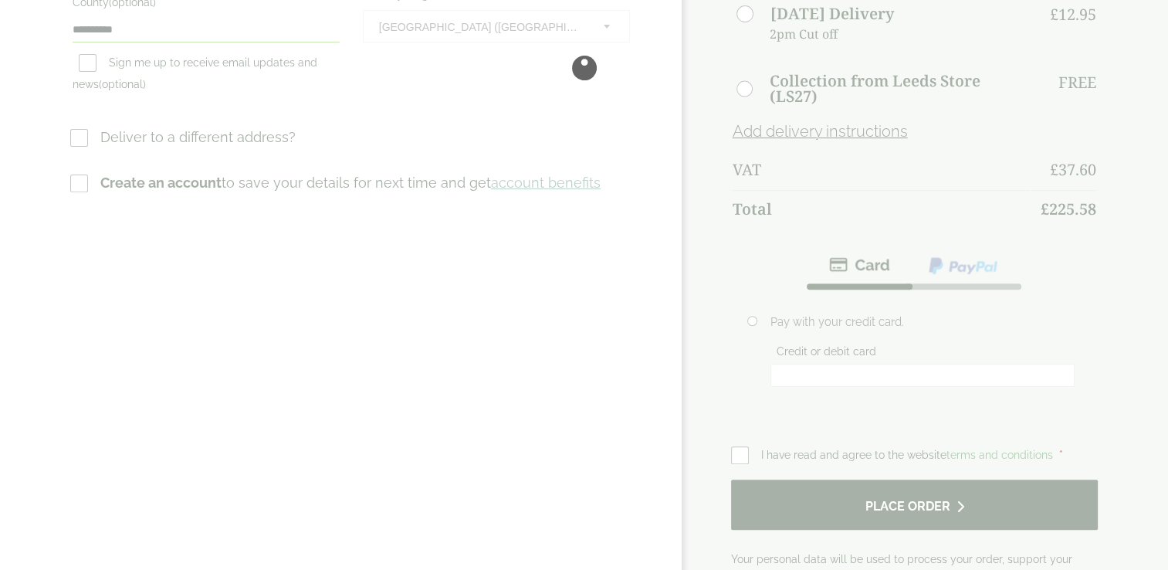
scroll to position [0, 0]
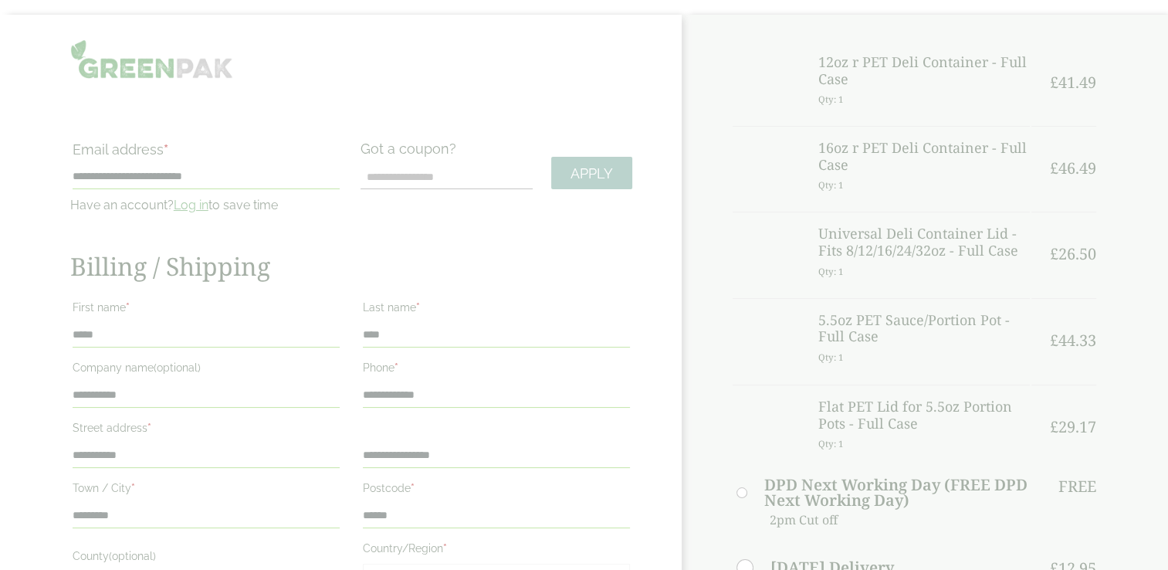
scroll to position [56, 0]
